Goal: Task Accomplishment & Management: Manage account settings

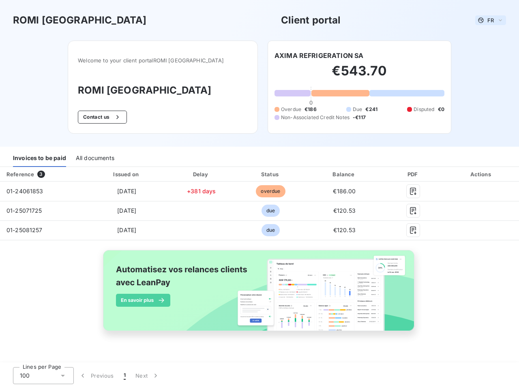
click at [490, 20] on span "FR" at bounding box center [490, 20] width 6 height 6
click at [115, 117] on button "Contact us" at bounding box center [102, 117] width 49 height 13
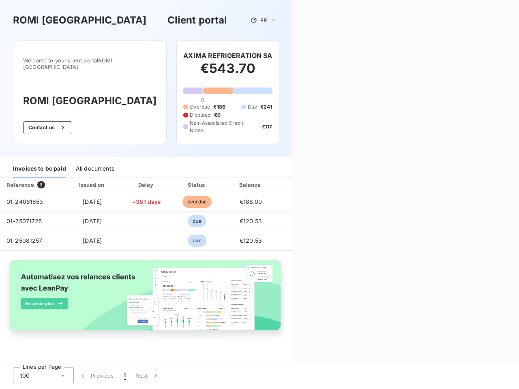
click at [319, 56] on div "Contact us Fill out the form below, and a member of our team will get back to y…" at bounding box center [405, 194] width 227 height 389
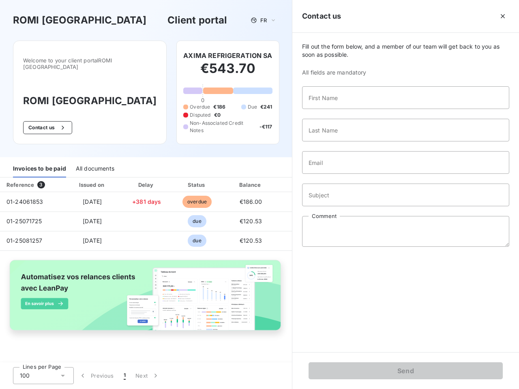
click at [39, 160] on div "Invoices to be paid" at bounding box center [39, 168] width 53 height 17
click at [94, 160] on div "All documents" at bounding box center [95, 168] width 39 height 17
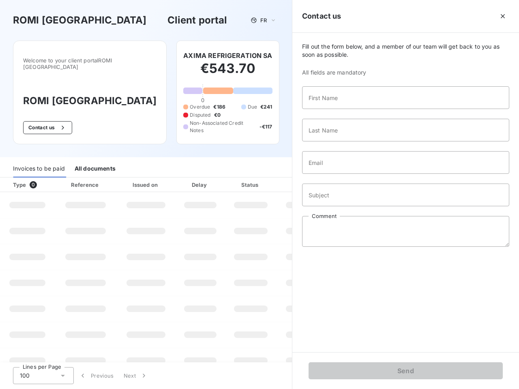
click at [43, 178] on th "Type 0" at bounding box center [27, 185] width 55 height 15
click at [126, 178] on th "Issued on" at bounding box center [145, 185] width 59 height 15
click at [201, 178] on th "Delay" at bounding box center [199, 185] width 49 height 15
click at [270, 178] on th "Status" at bounding box center [250, 185] width 51 height 15
click at [344, 174] on div "Fill out the form below, and a member of our team will get back to you as soon …" at bounding box center [405, 192] width 227 height 319
